Goal: Transaction & Acquisition: Purchase product/service

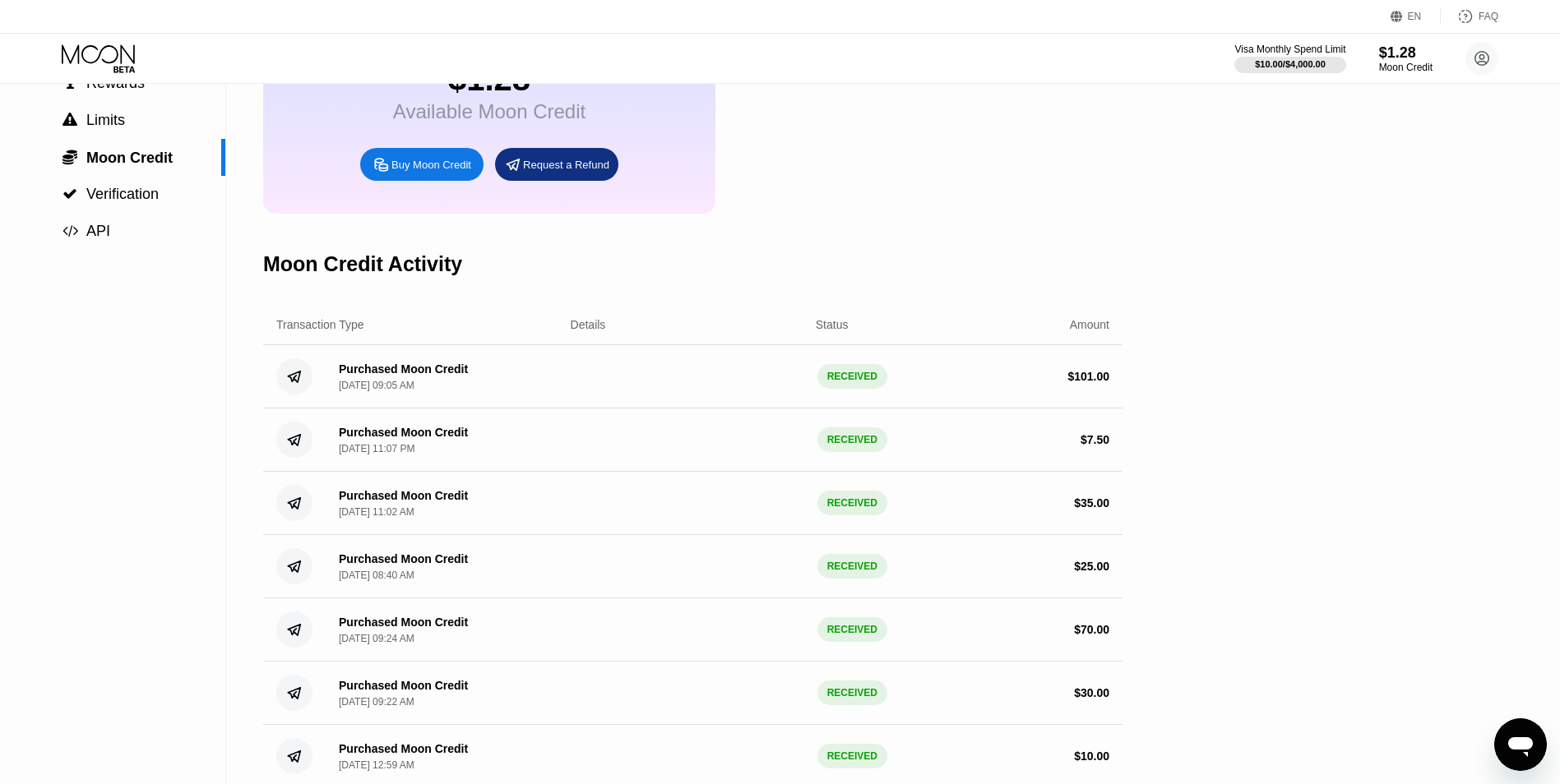
scroll to position [164, 0]
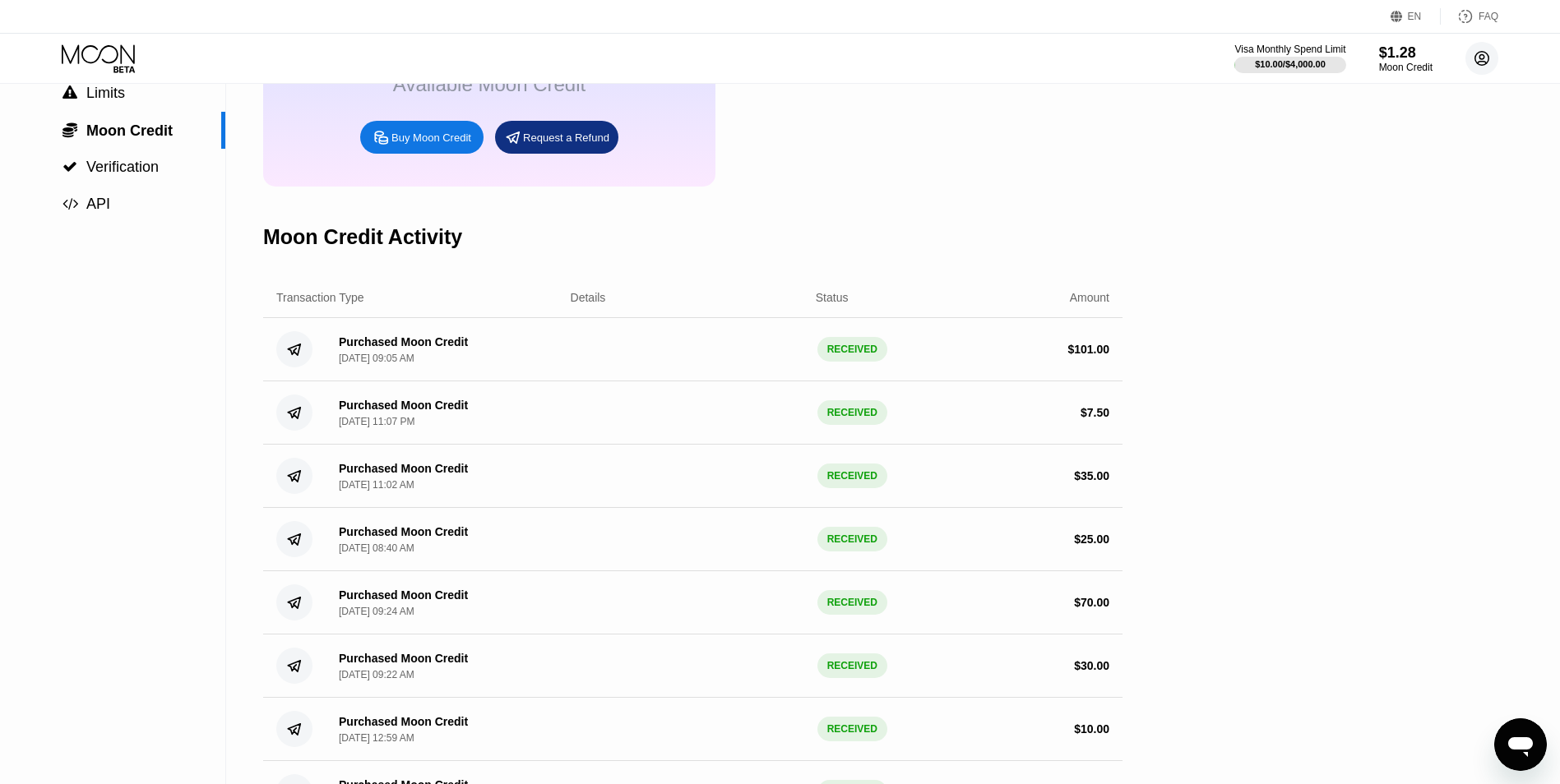
click at [1486, 60] on circle at bounding box center [1481, 57] width 32 height 32
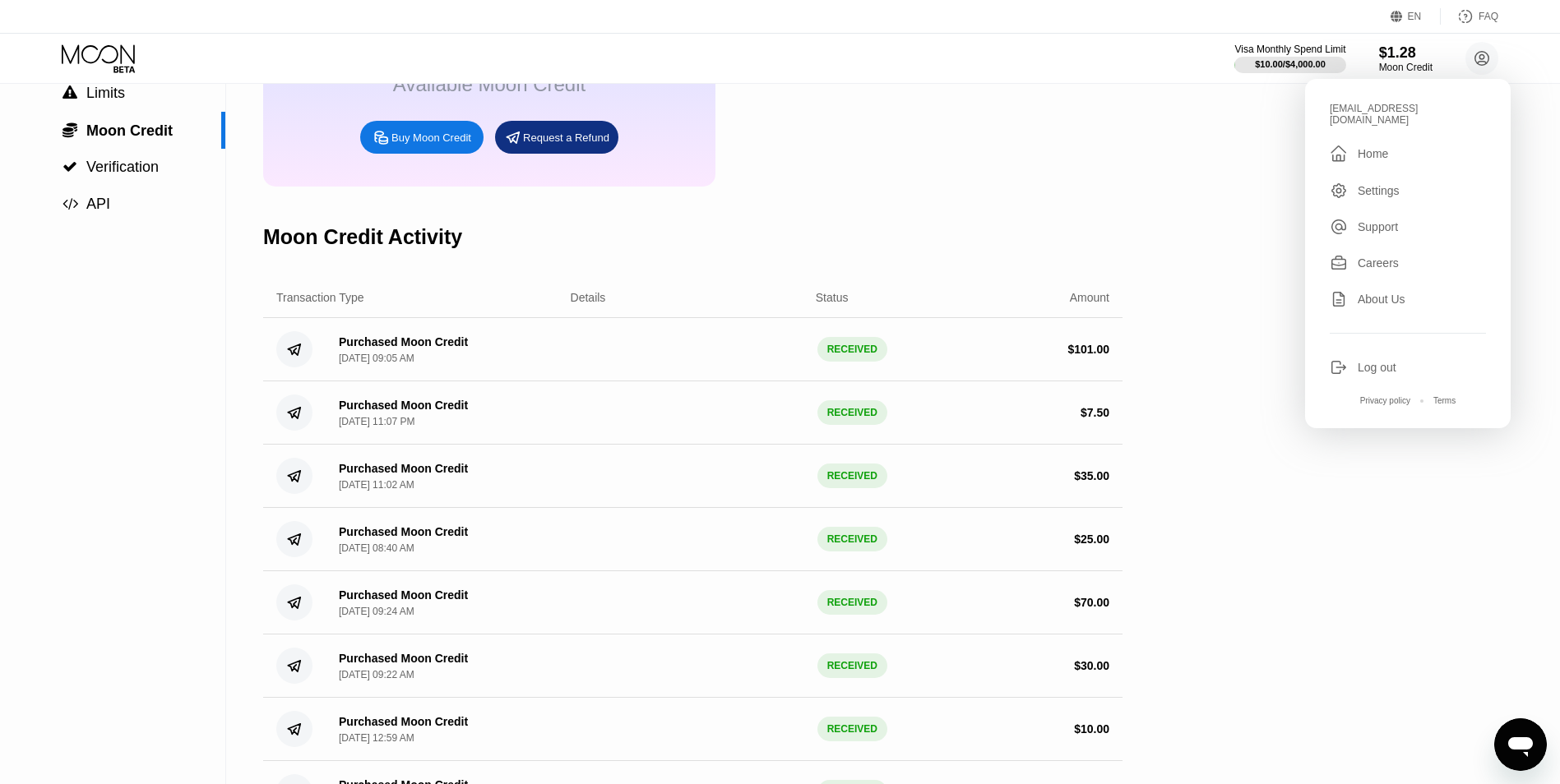
click at [1372, 184] on div "Settings" at bounding box center [1378, 191] width 42 height 13
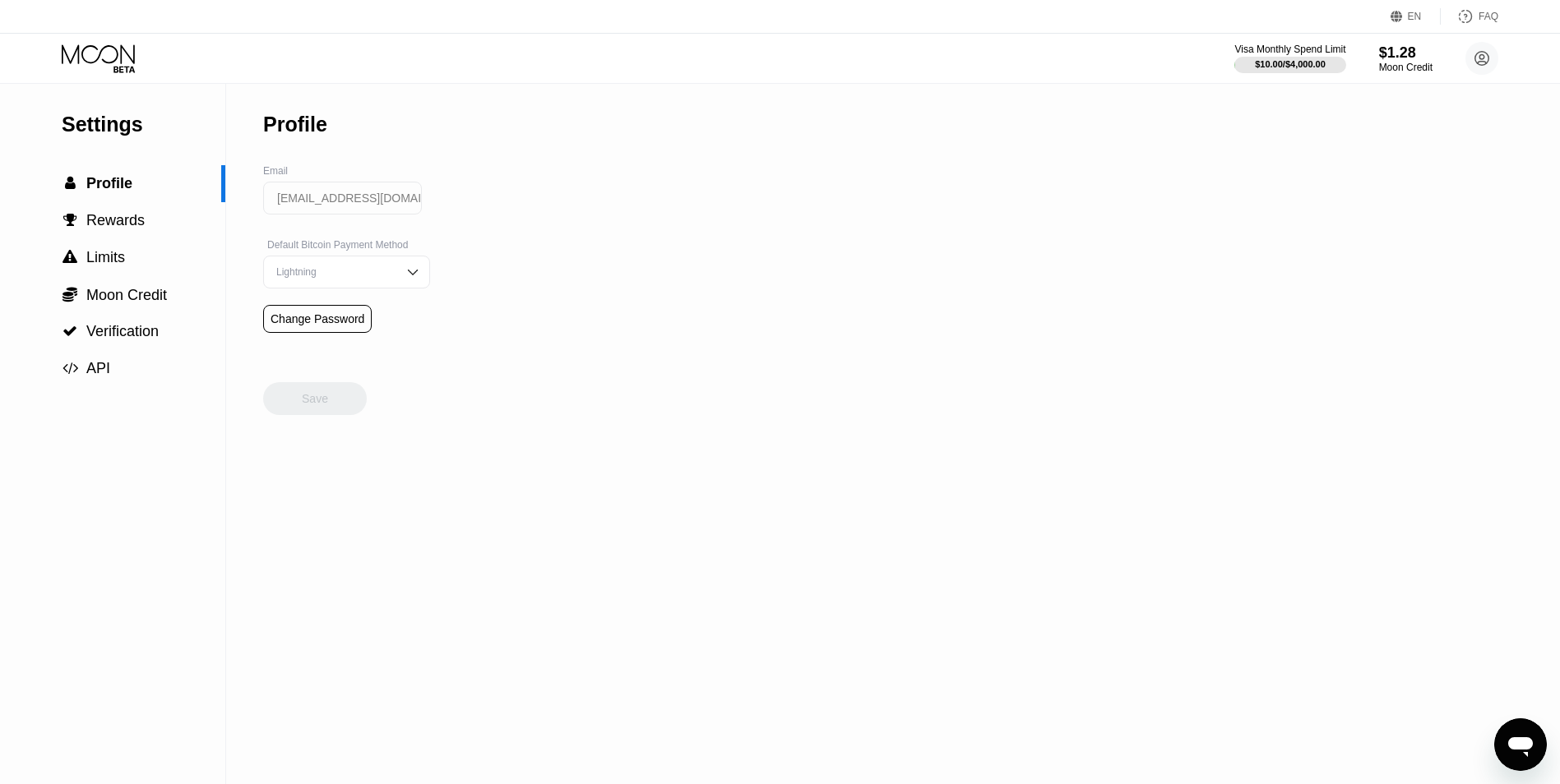
click at [404, 280] on img at bounding box center [412, 272] width 17 height 17
click at [404, 277] on img at bounding box center [412, 272] width 17 height 17
click at [555, 276] on div "Settings  Profile  Rewards  Limits  Moon Credit  Verification  API Profil…" at bounding box center [780, 434] width 1560 height 701
click at [87, 40] on div "Visa Monthly Spend Limit $10.00 / $4,000.00 $1.28 Moon Credit [EMAIL_ADDRESS][D…" at bounding box center [780, 57] width 1560 height 49
click at [96, 52] on icon at bounding box center [100, 58] width 77 height 29
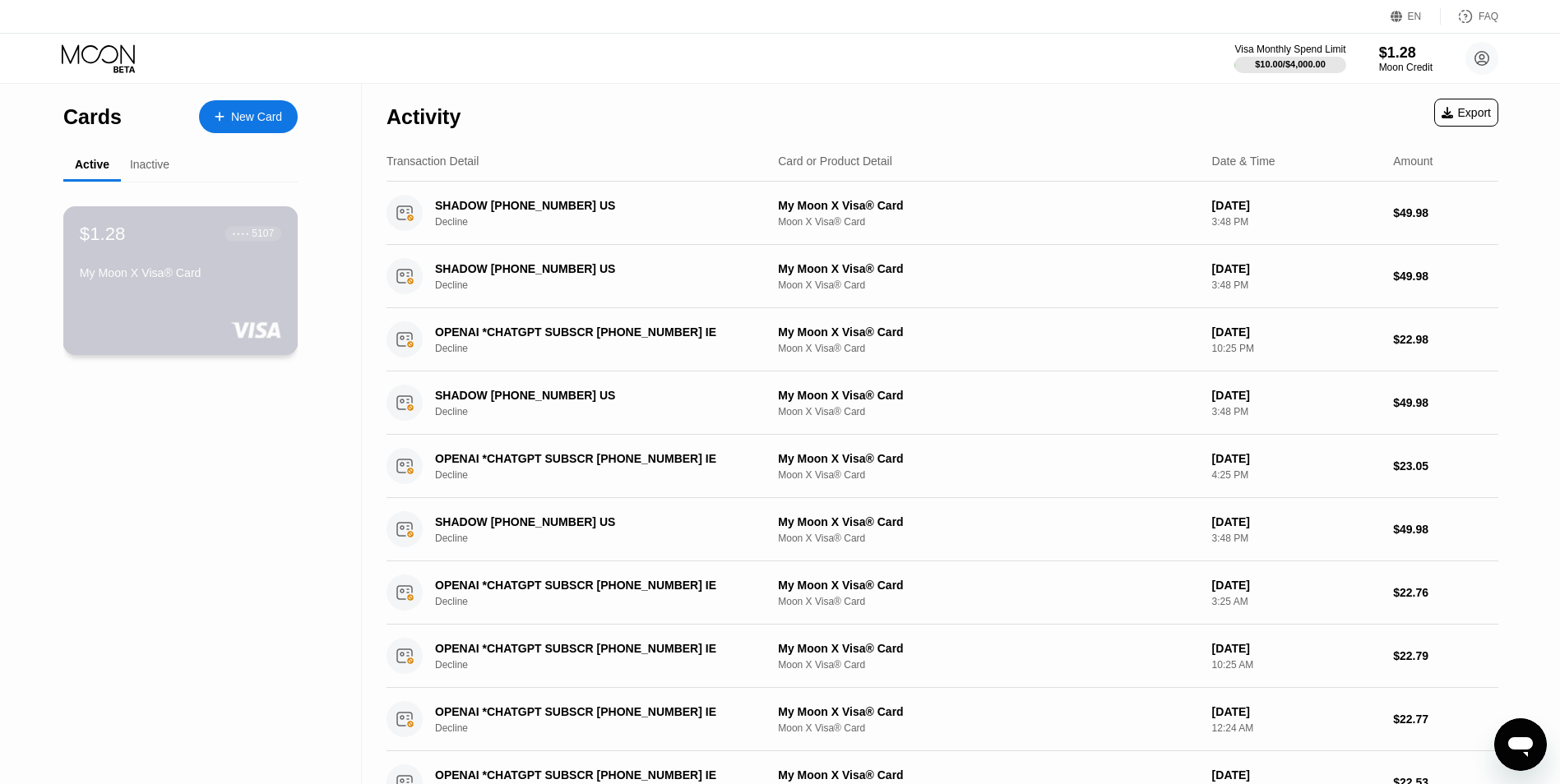
click at [198, 267] on div "$1.28 ● ● ● ● 5107 My Moon X Visa® Card" at bounding box center [181, 254] width 202 height 63
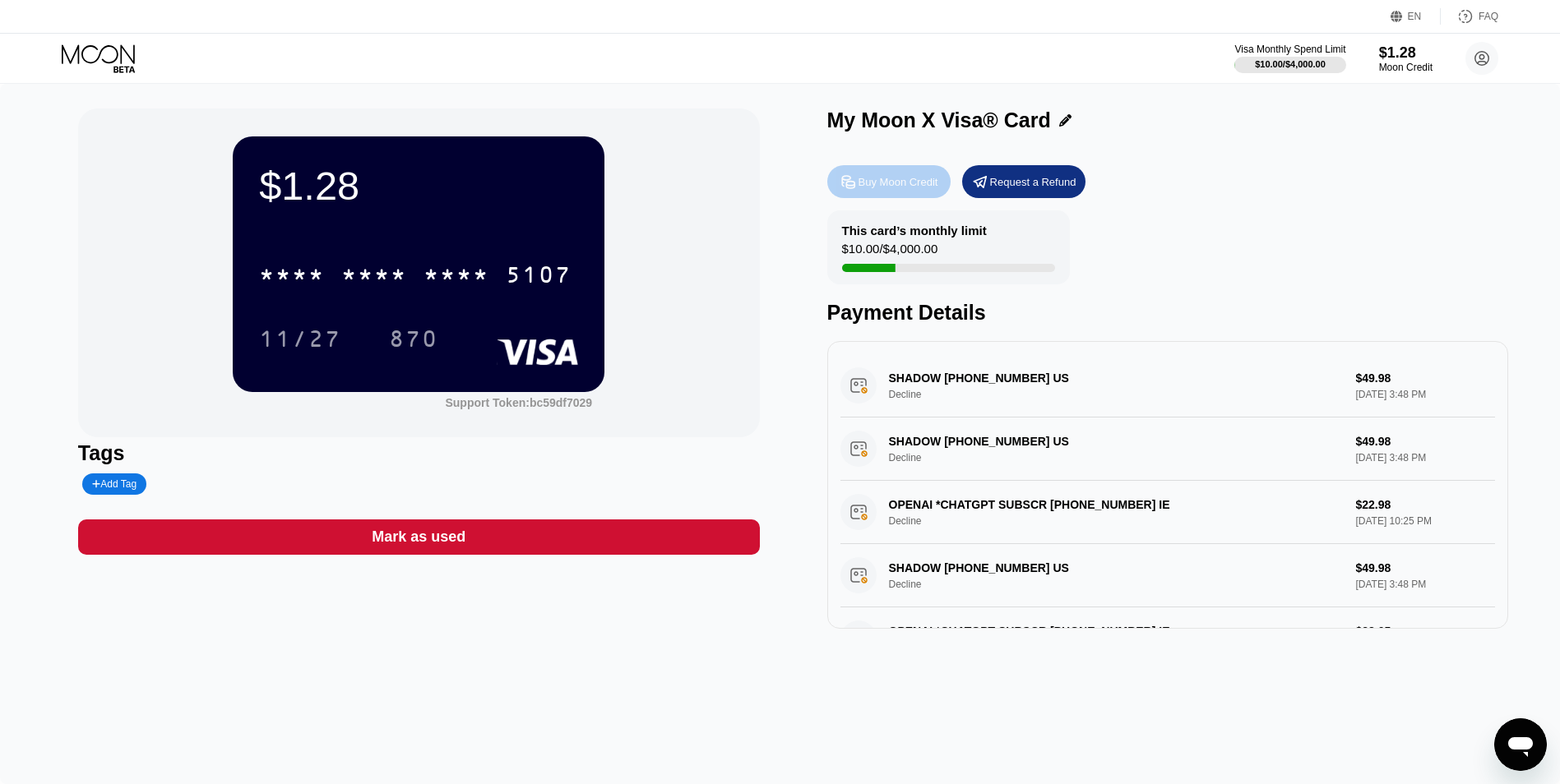
click at [888, 185] on div "Buy Moon Credit" at bounding box center [898, 182] width 80 height 14
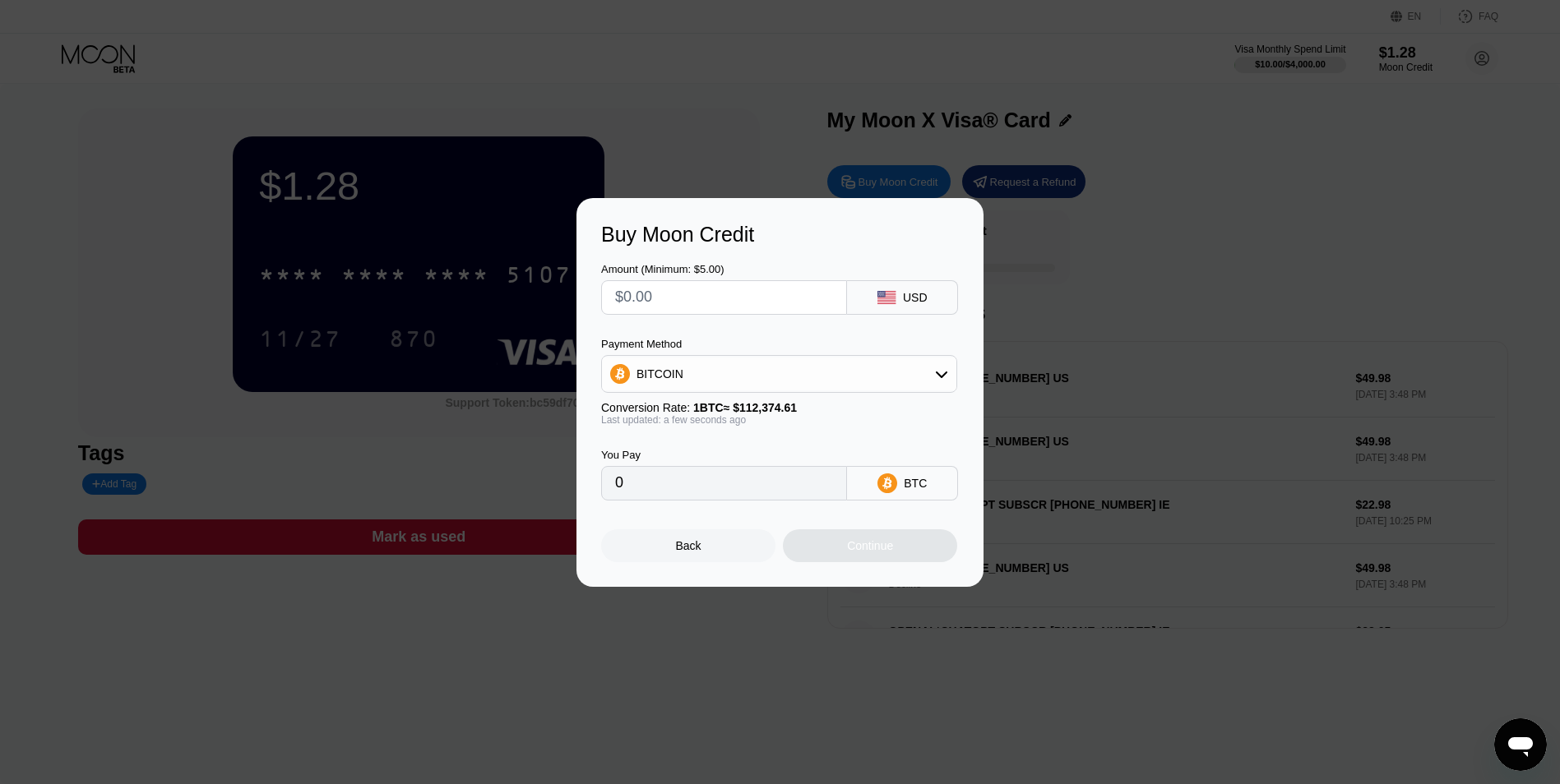
click at [810, 371] on div "BITCOIN" at bounding box center [778, 373] width 354 height 32
click at [731, 500] on div "USDC on Polygon" at bounding box center [778, 491] width 346 height 32
click at [663, 302] on input "text" at bounding box center [723, 297] width 218 height 32
type input "$1"
type input "1.00000000"
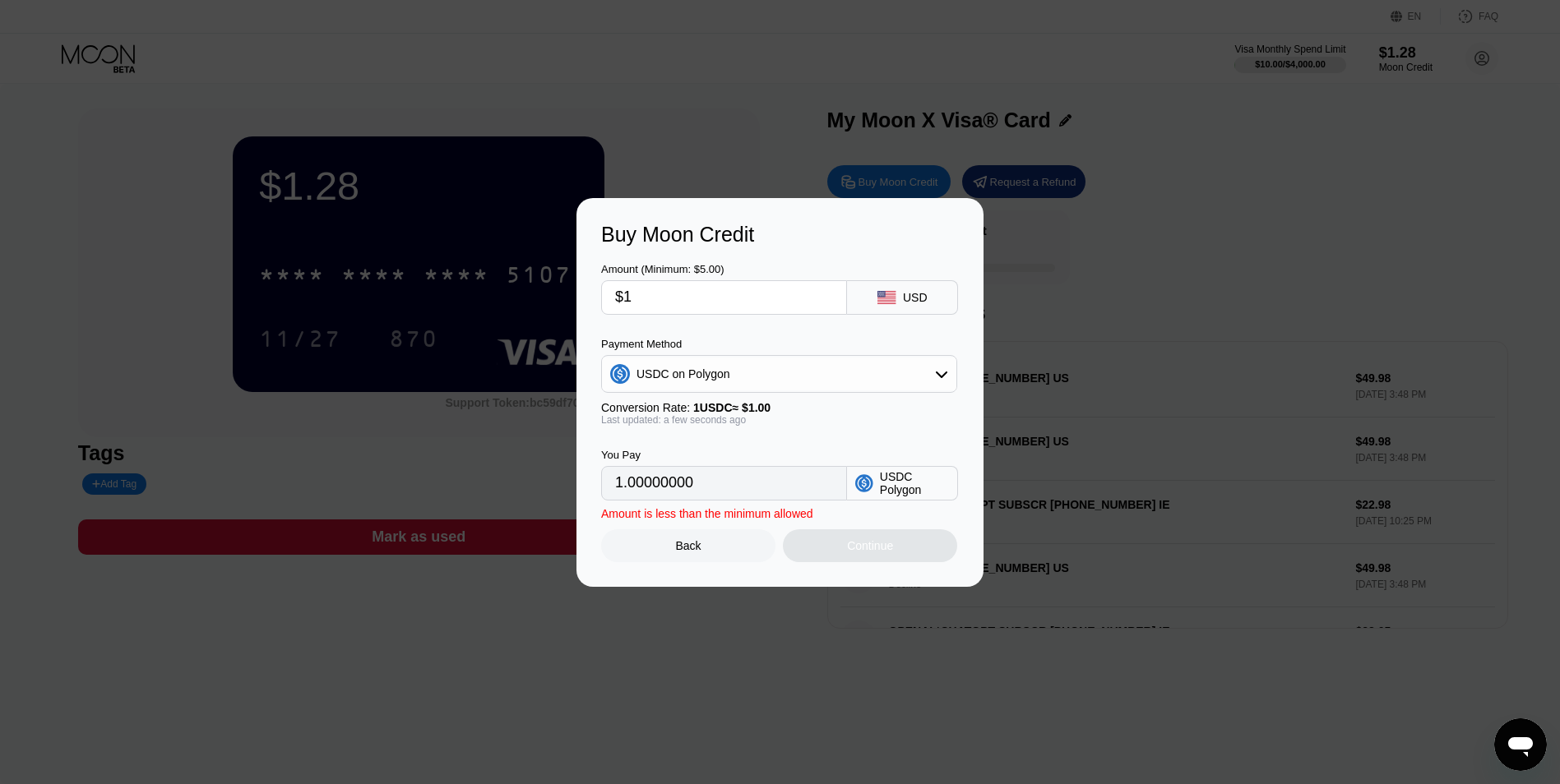
type input "$11"
type input "11.00000000"
type input "$111"
type input "111.00000000"
click at [758, 436] on div "You Pay 111.00000000 USDC Polygon" at bounding box center [779, 463] width 358 height 75
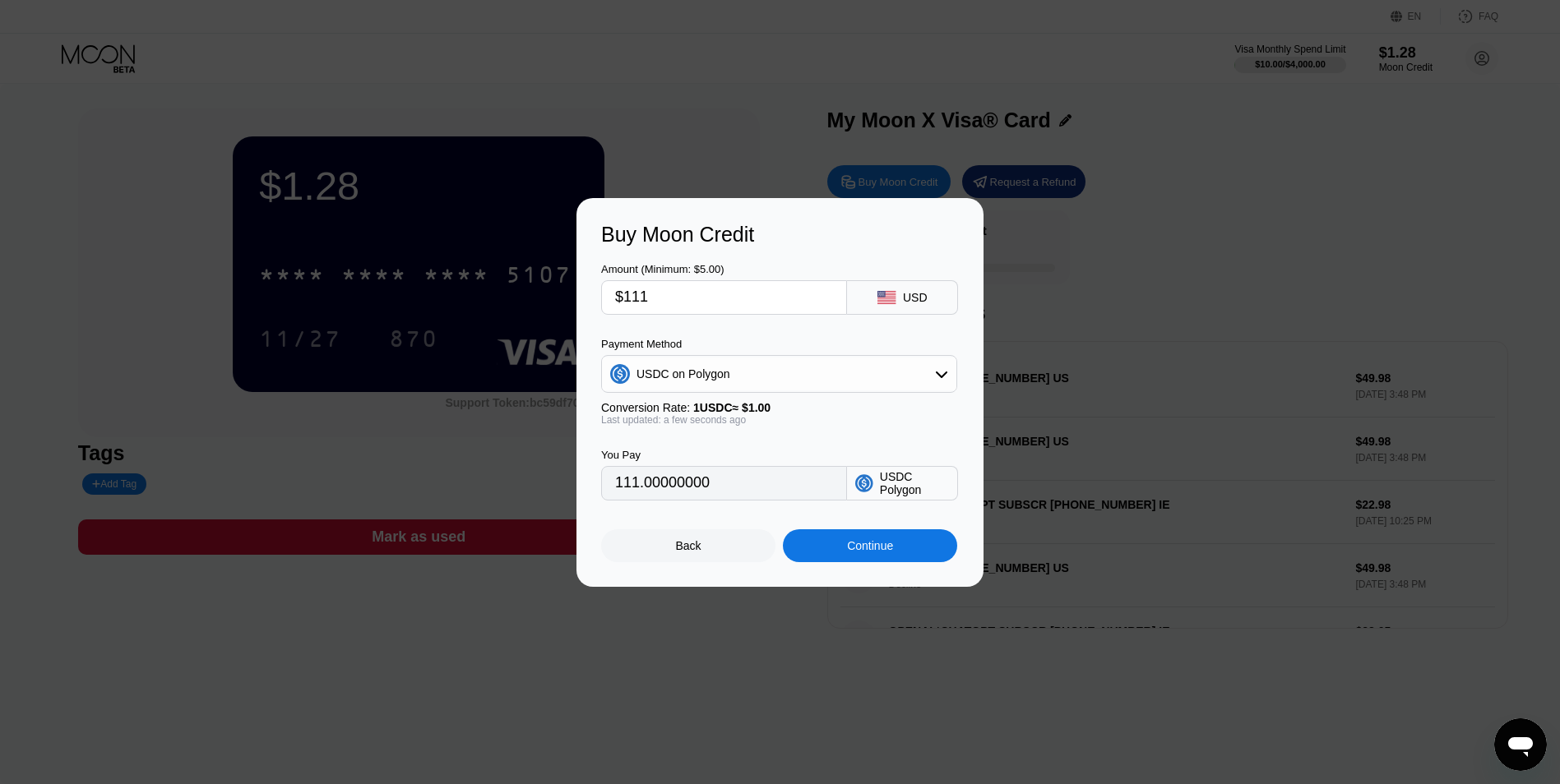
click at [641, 299] on input "$111" at bounding box center [723, 297] width 218 height 32
type input "$12"
type input "12.00000000"
type input "$12"
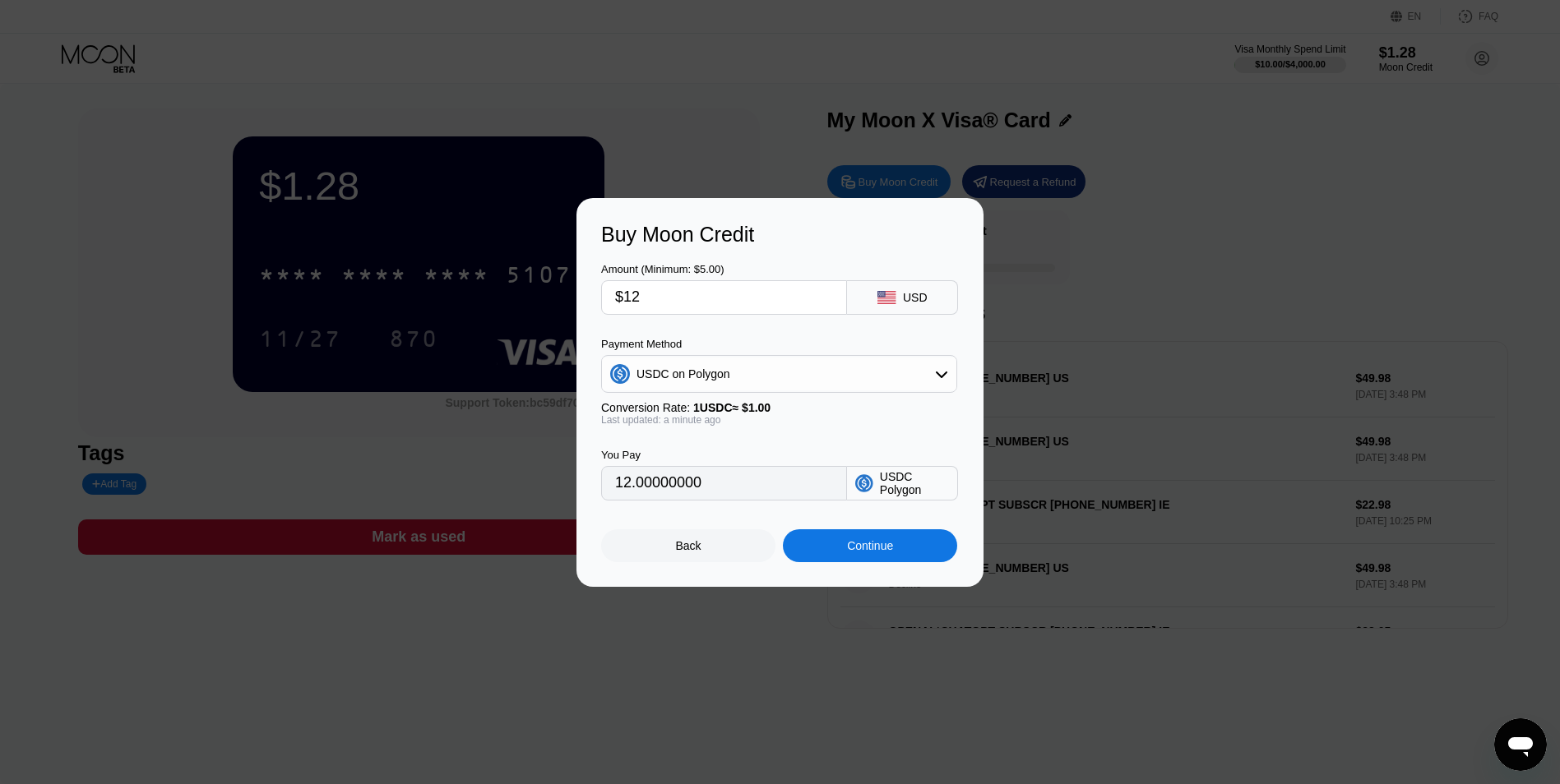
click at [790, 336] on div "Amount (Minimum: $5.00) $12 USD Payment Method USDC on Polygon Conversion Rate:…" at bounding box center [779, 373] width 358 height 254
